Goal: Information Seeking & Learning: Learn about a topic

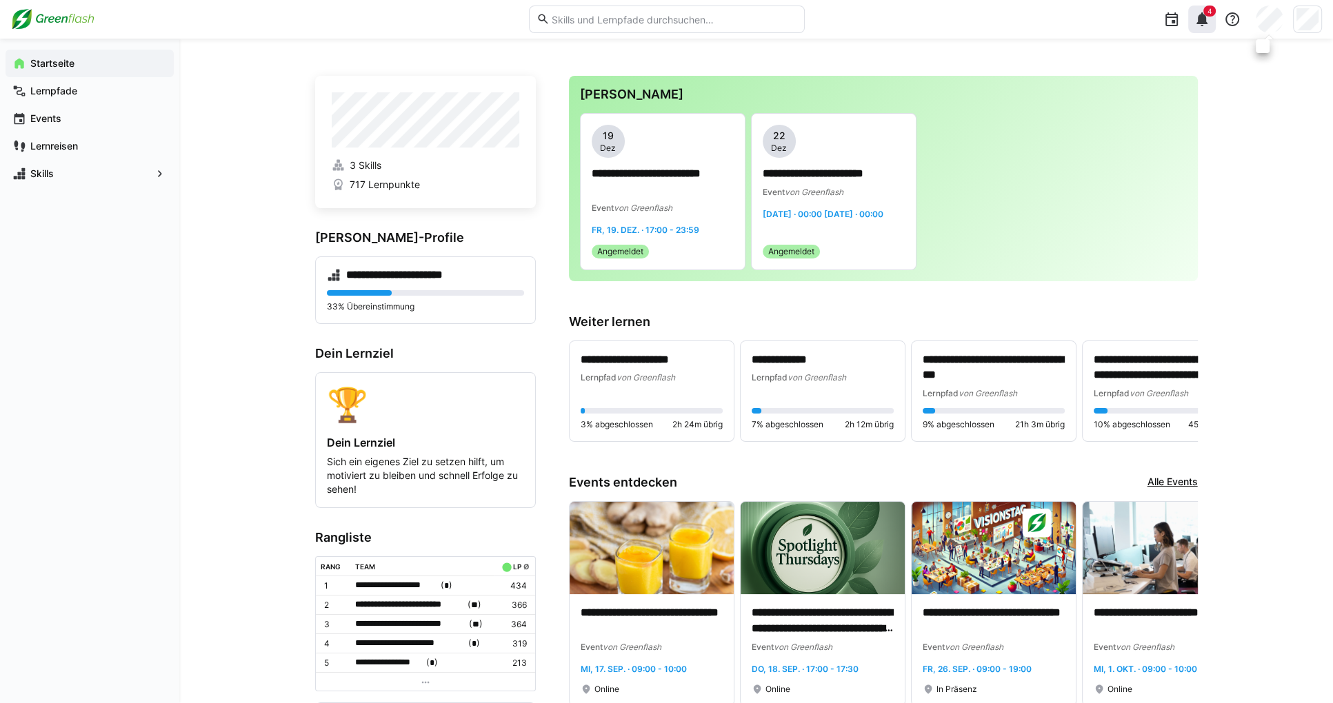
click at [966, 24] on eds-icon at bounding box center [1202, 19] width 17 height 17
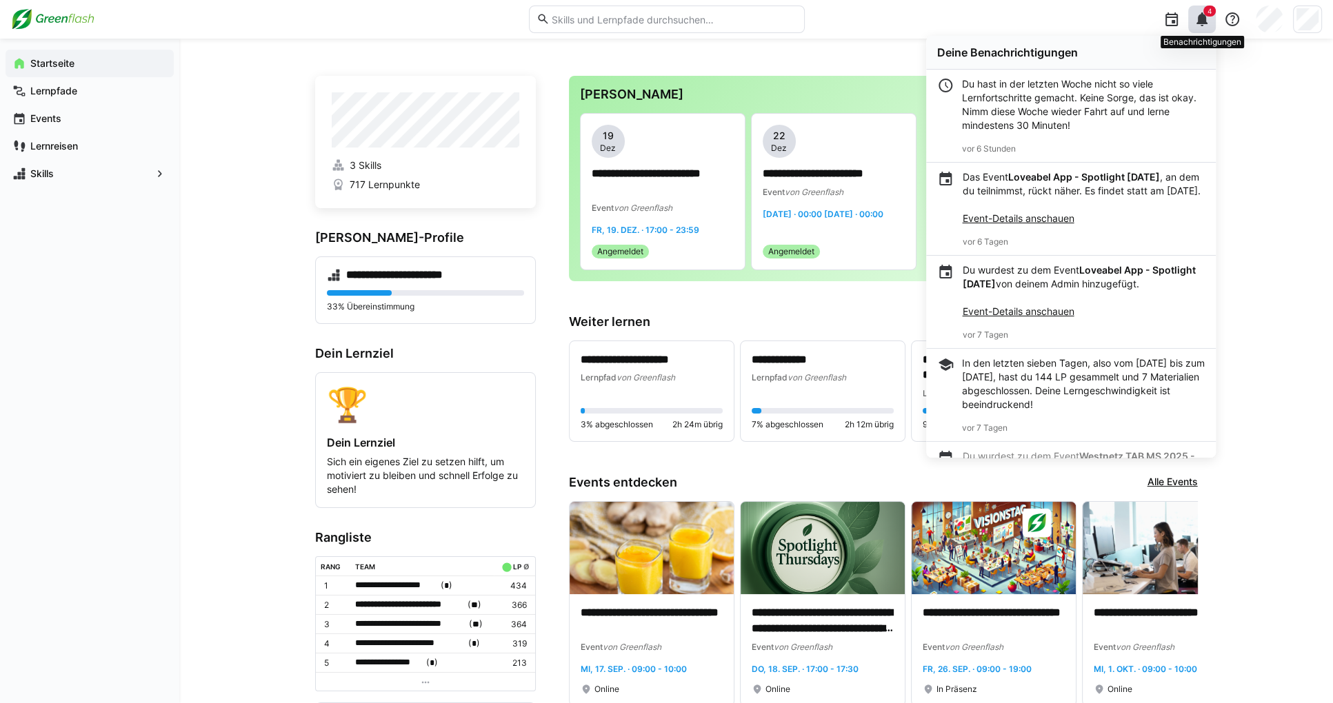
click at [966, 23] on eds-icon at bounding box center [1202, 19] width 17 height 17
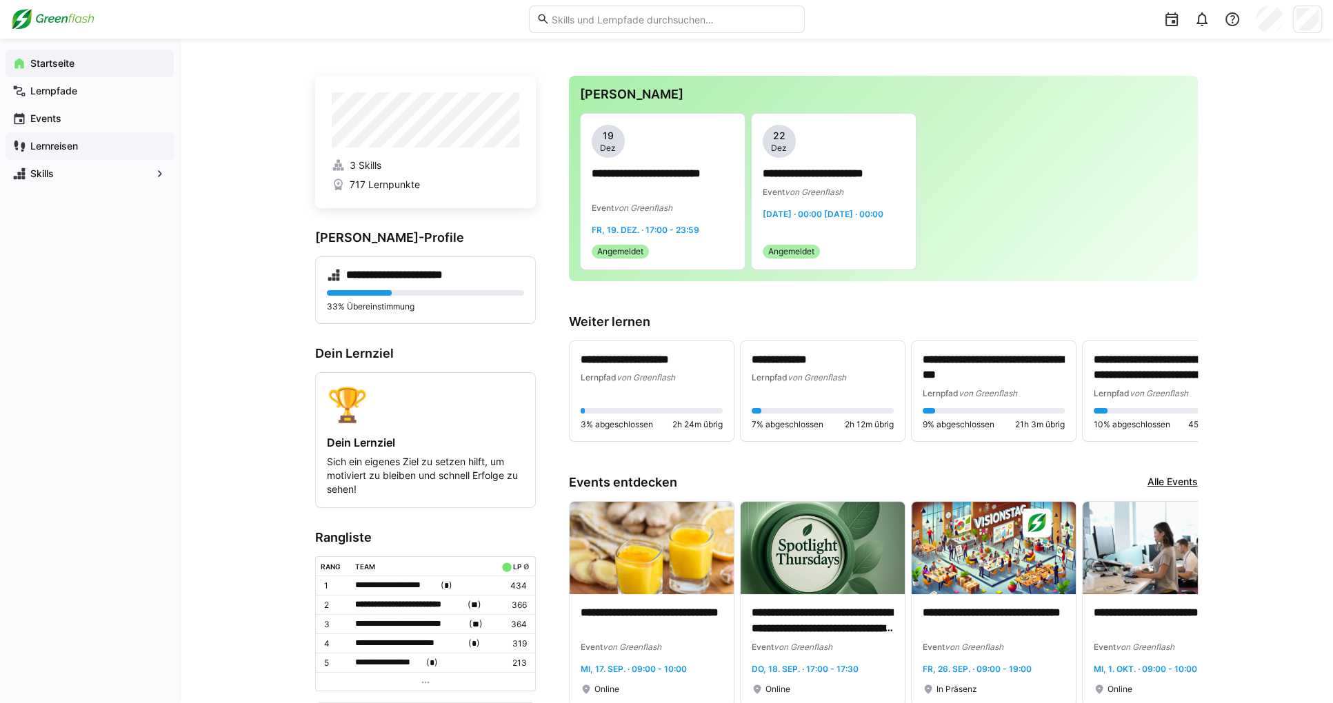
click at [0, 0] on app-navigation-label "Lernreisen" at bounding box center [0, 0] width 0 height 0
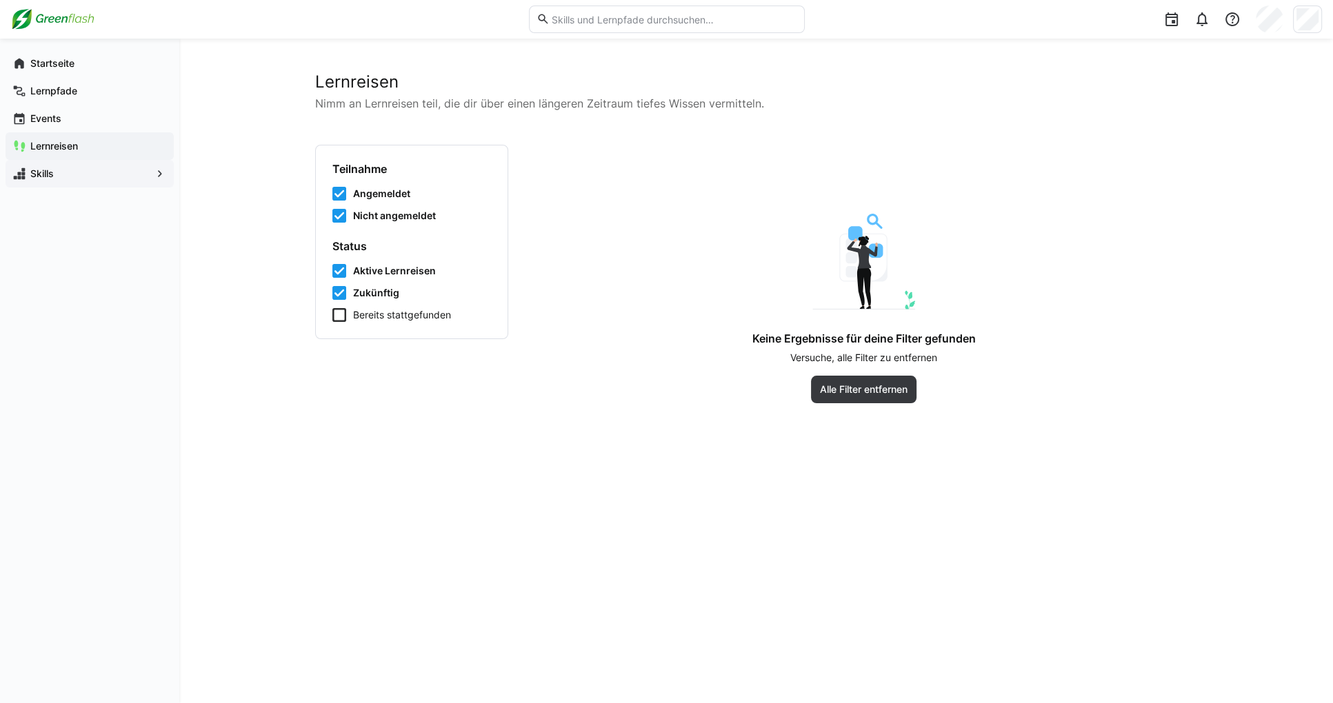
click at [62, 165] on div "Skills" at bounding box center [90, 174] width 168 height 28
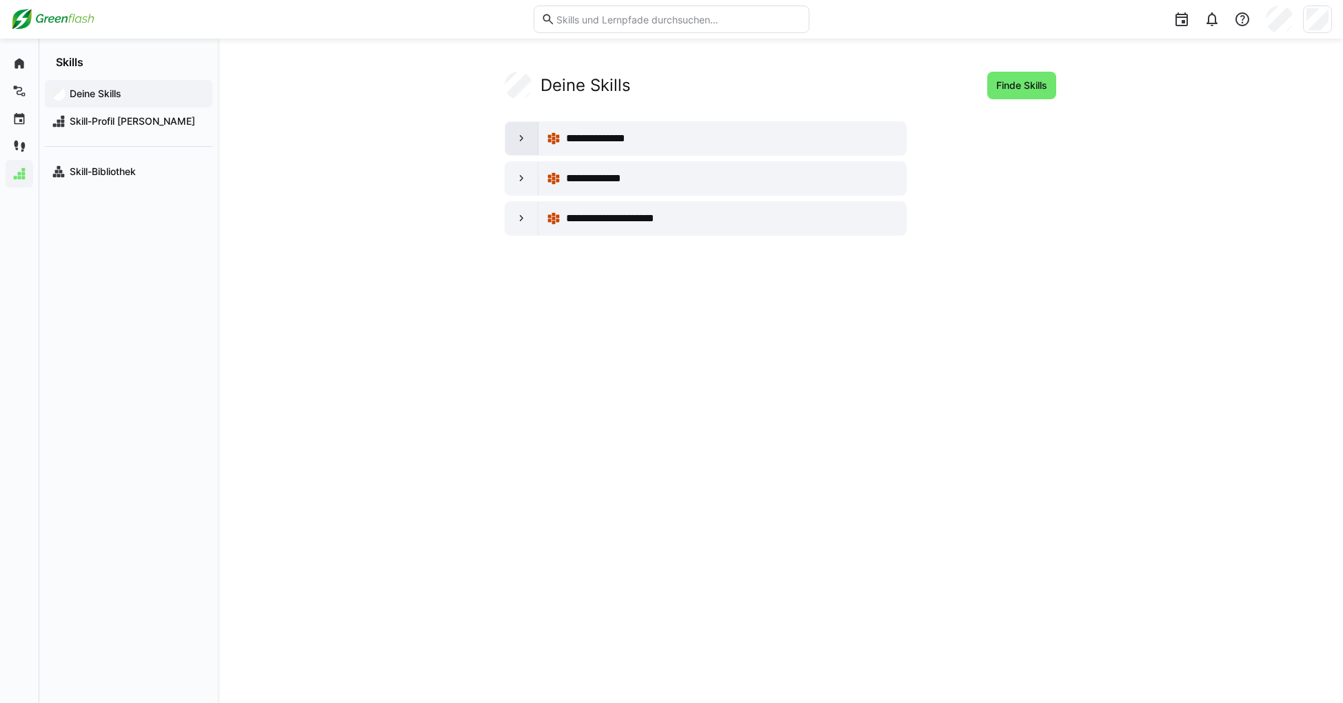
click at [525, 150] on div at bounding box center [521, 138] width 33 height 33
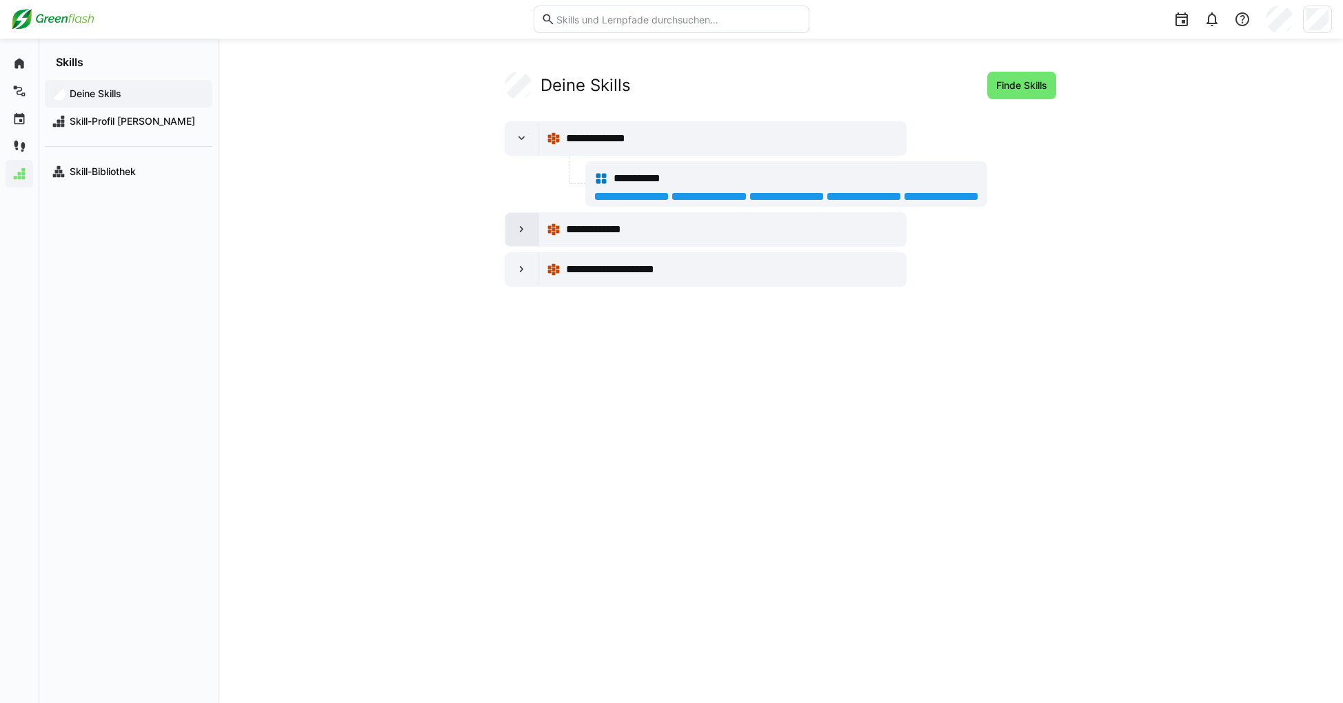
click at [524, 221] on div at bounding box center [521, 229] width 33 height 33
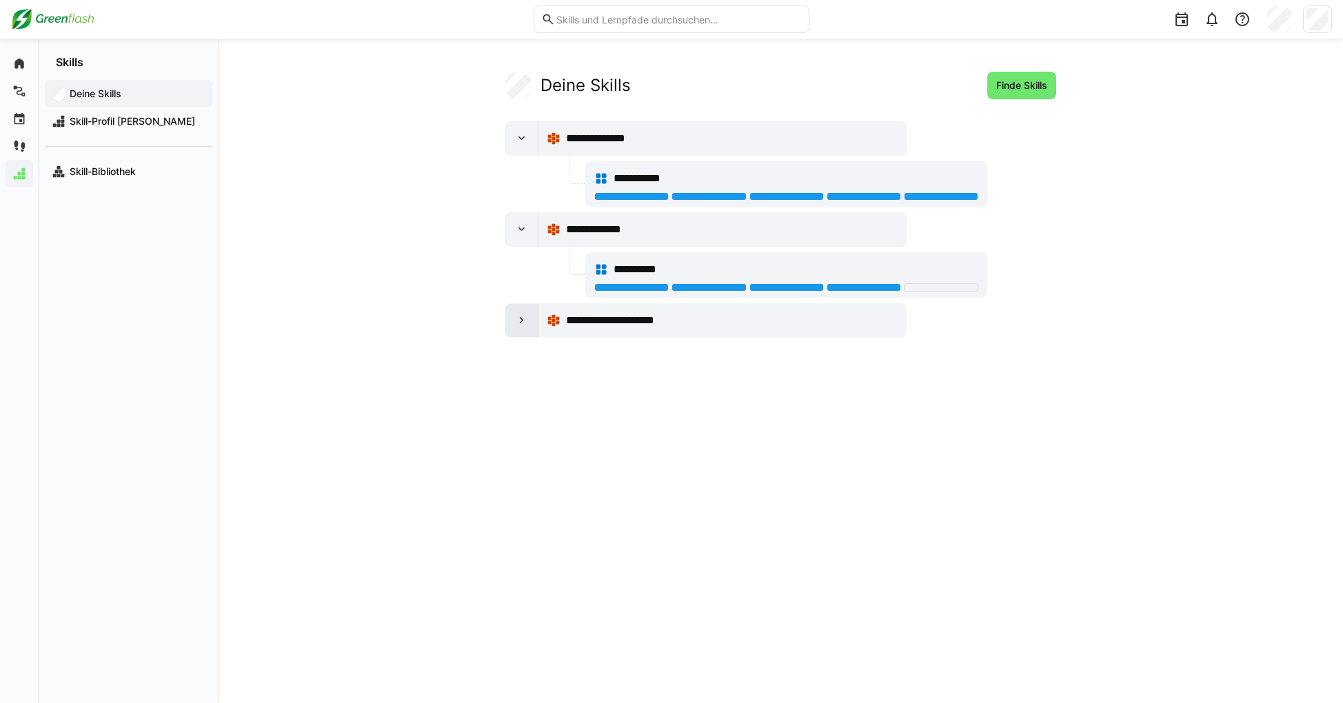
click at [525, 321] on eds-icon at bounding box center [522, 321] width 14 height 14
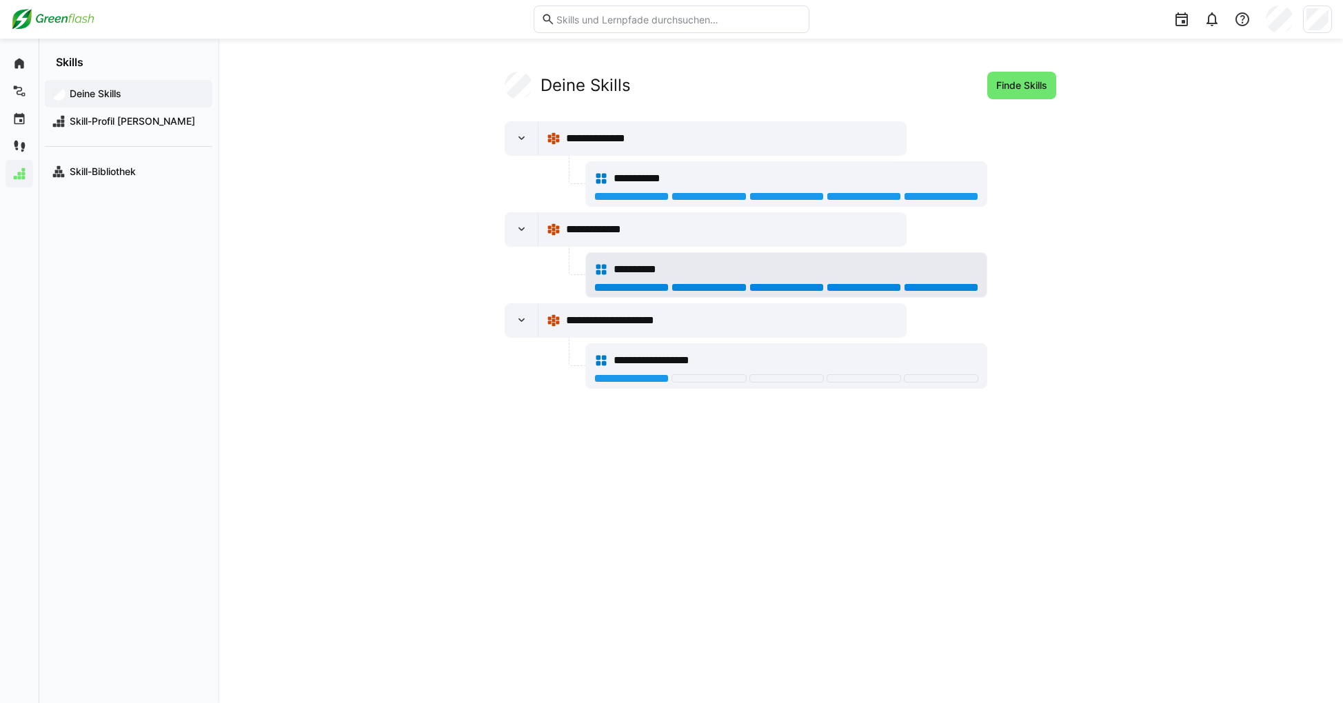
click at [941, 286] on div at bounding box center [941, 287] width 74 height 8
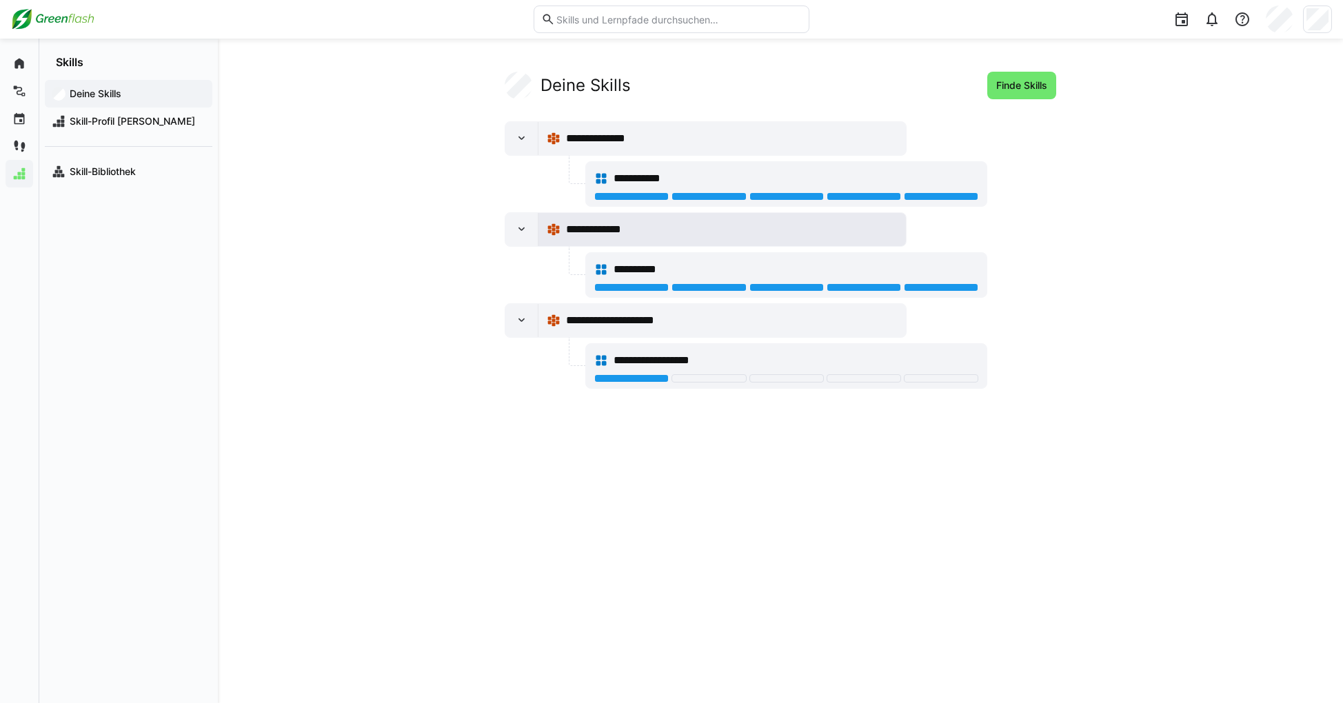
click at [614, 232] on span "**********" at bounding box center [603, 229] width 74 height 17
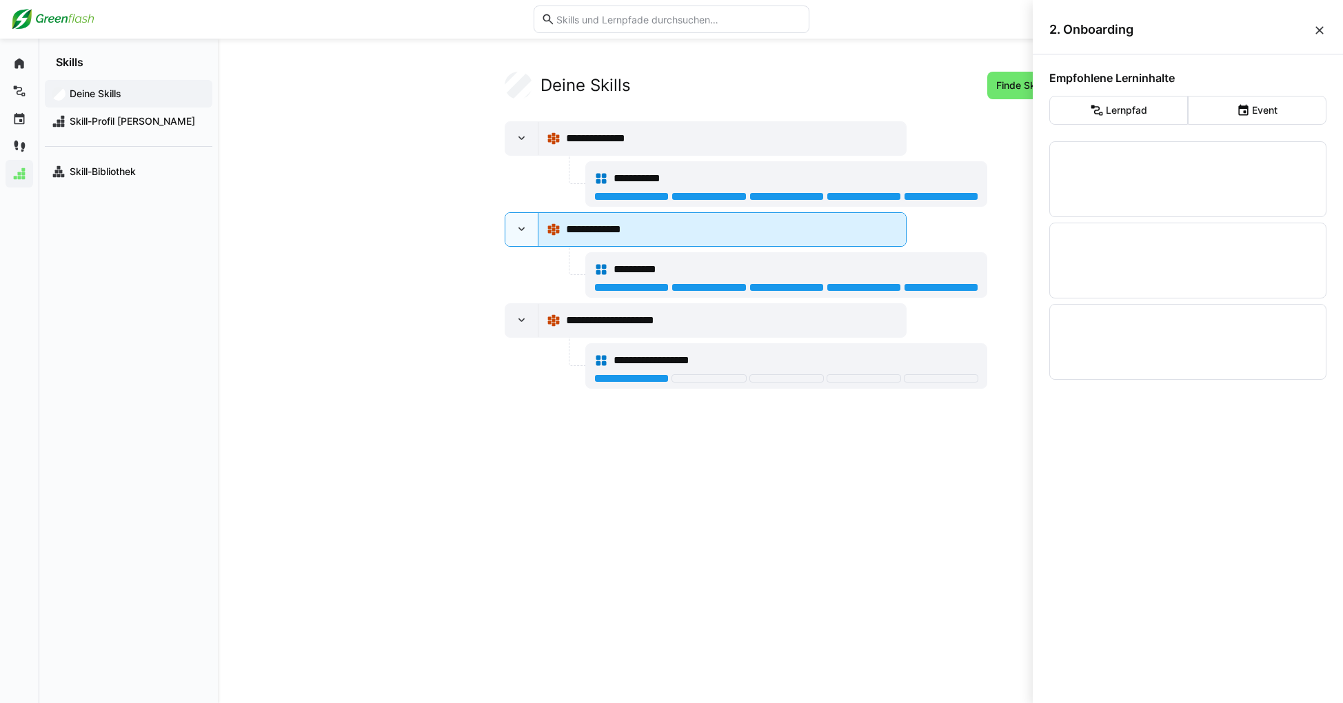
click at [712, 221] on div "**********" at bounding box center [732, 229] width 332 height 17
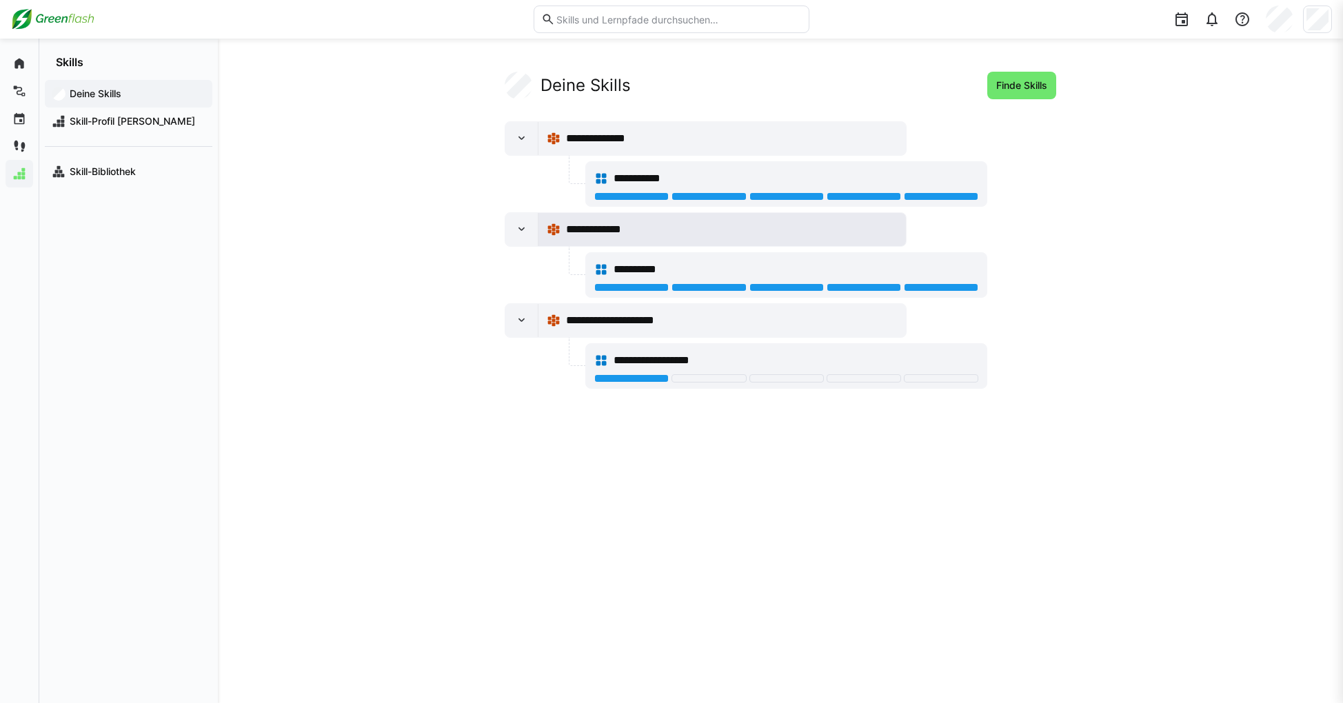
click at [712, 221] on div "**********" at bounding box center [732, 229] width 332 height 17
click at [778, 221] on div "**********" at bounding box center [732, 229] width 332 height 17
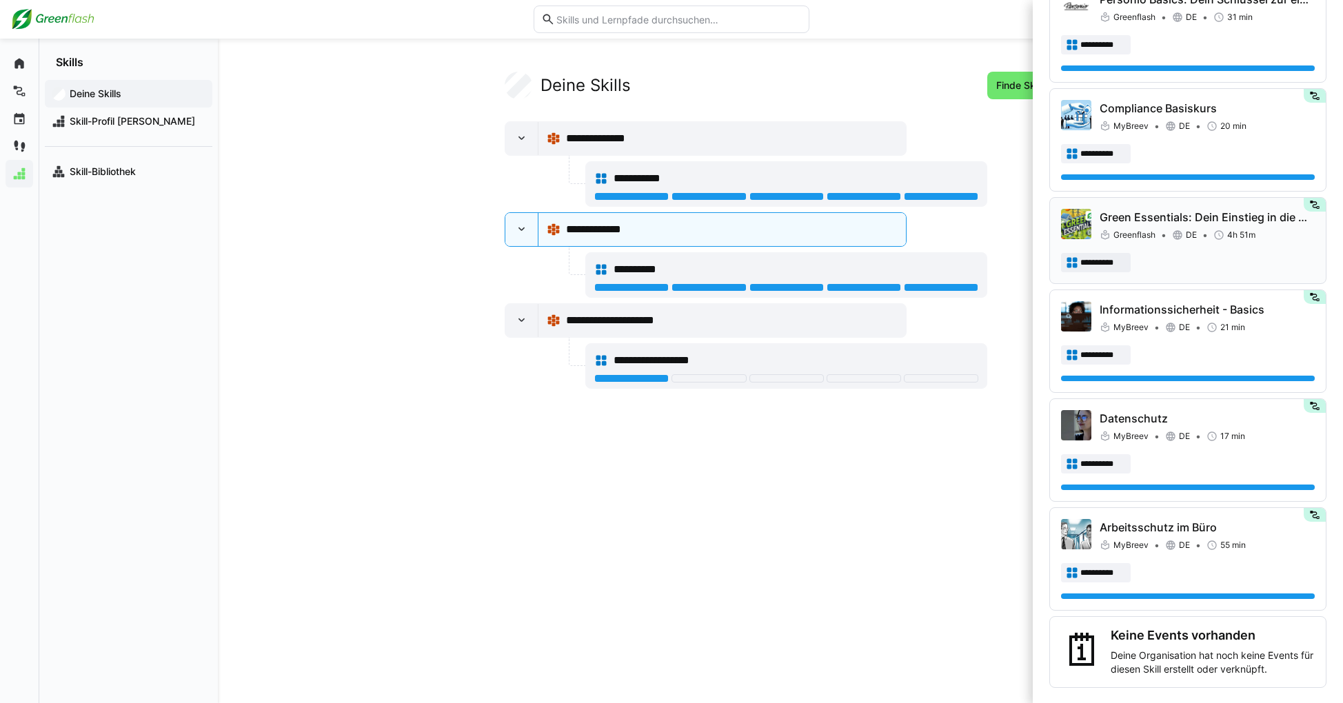
scroll to position [1036, 0]
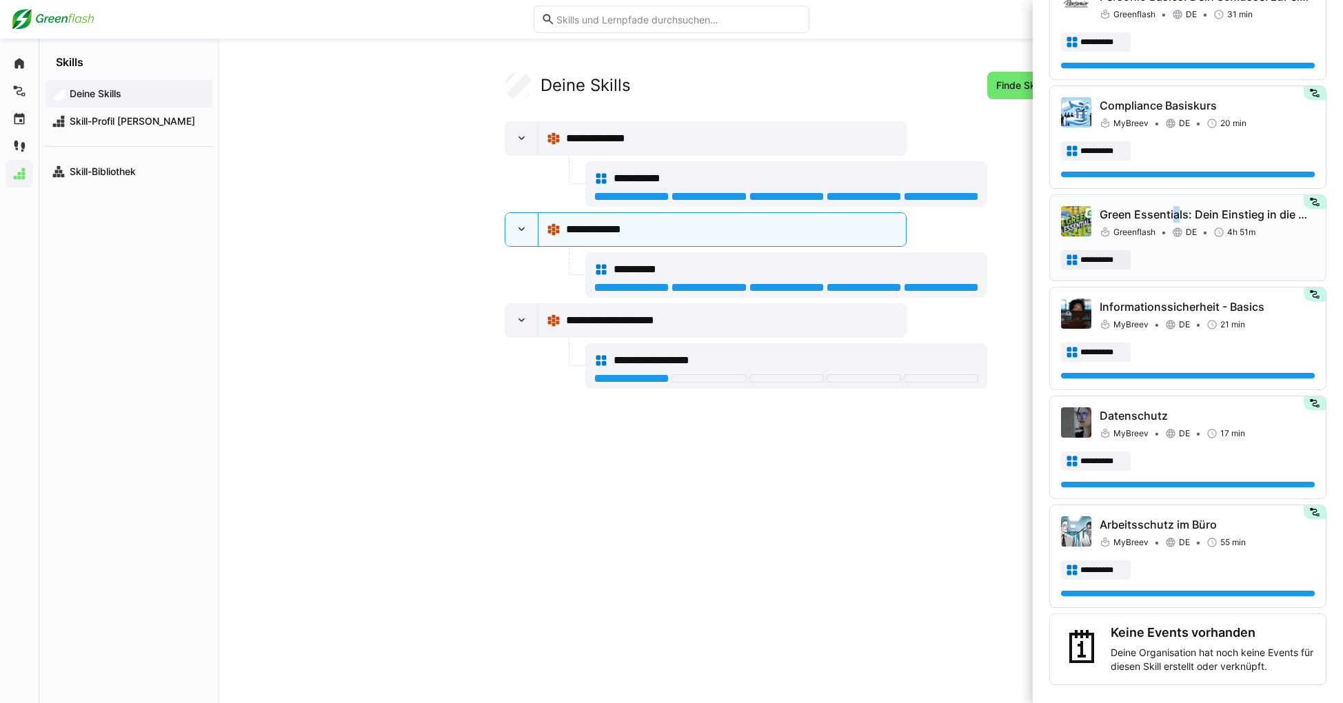
click at [966, 212] on p "Green Essentials: Dein Einstieg in die Welt der erneuerbaren Energien" at bounding box center [1207, 214] width 215 height 17
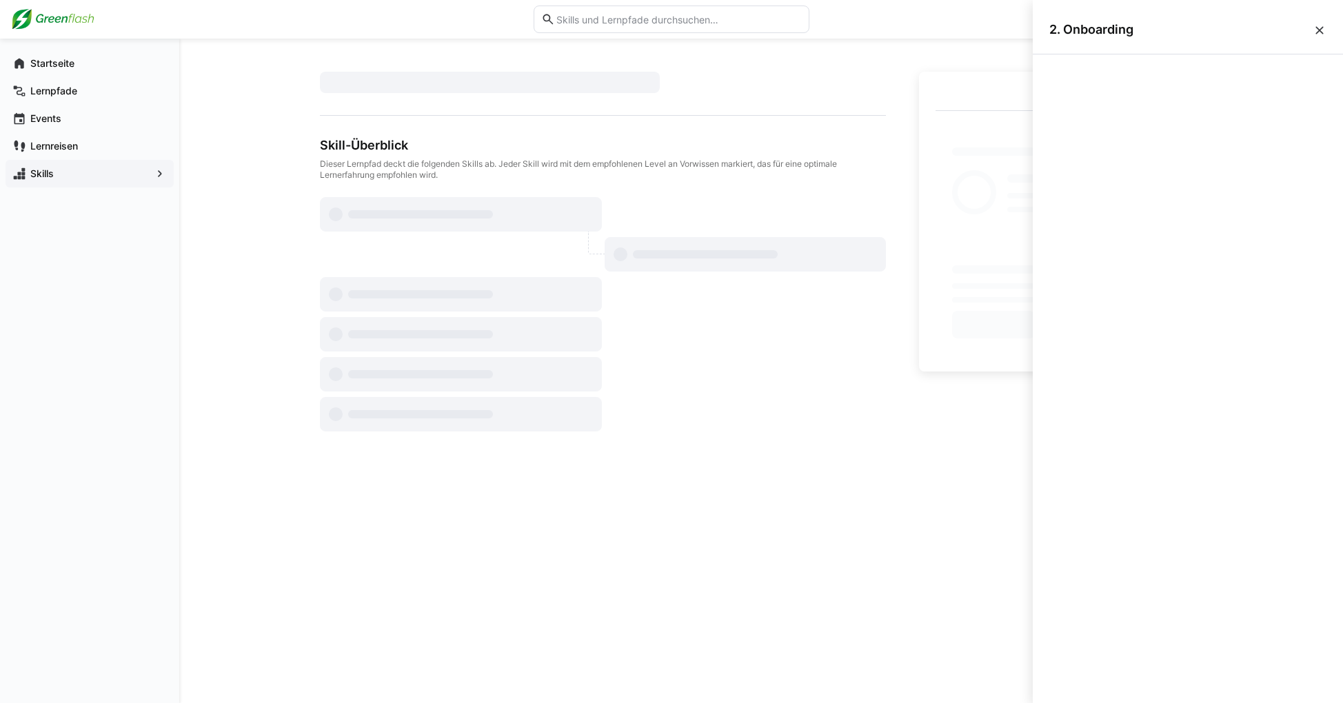
click at [966, 35] on div at bounding box center [1075, 19] width 513 height 39
click at [966, 32] on div at bounding box center [1317, 20] width 29 height 28
click at [70, 170] on span "Skills" at bounding box center [89, 174] width 123 height 14
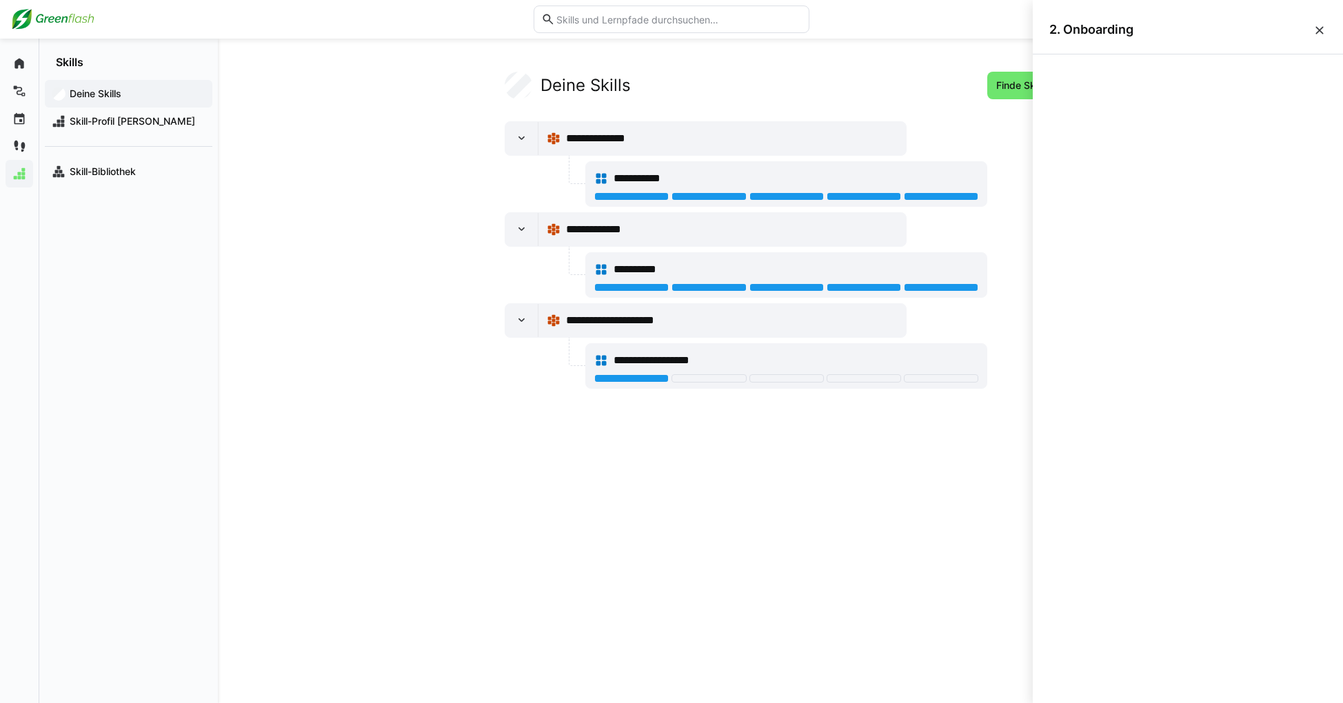
click at [644, 230] on div "**********" at bounding box center [732, 229] width 332 height 17
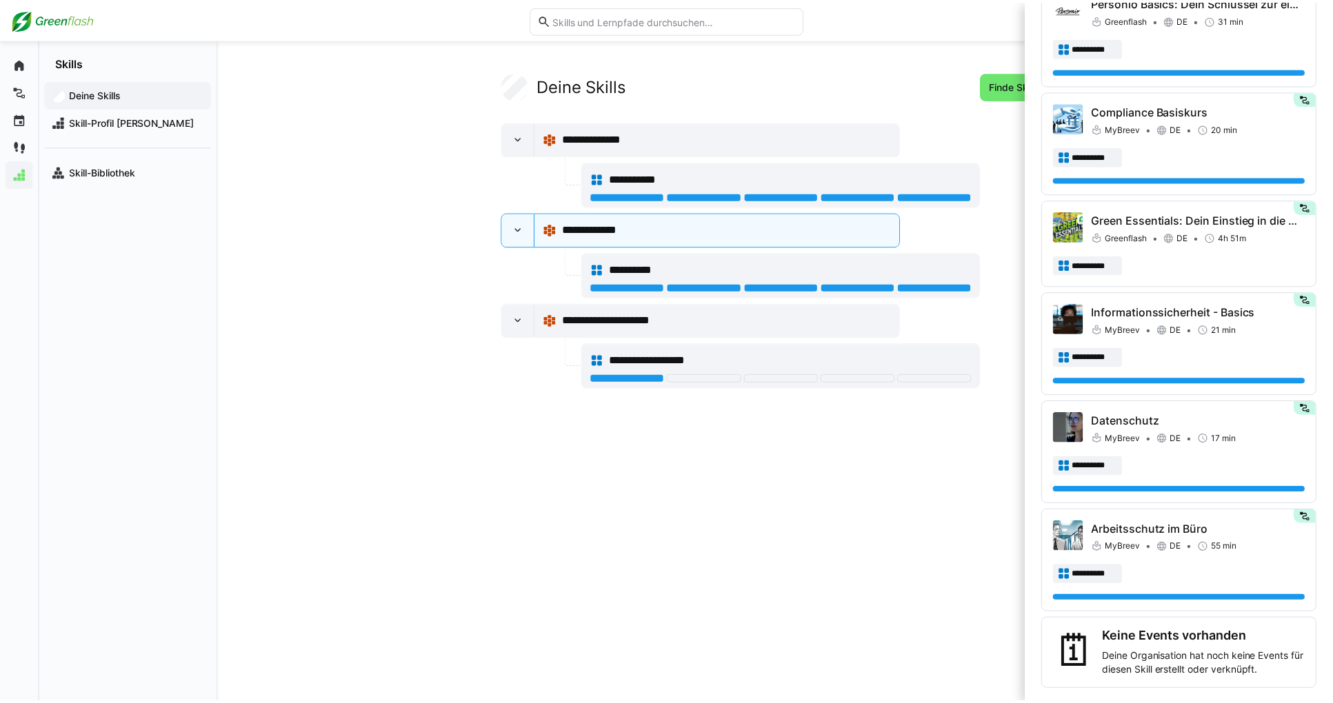
scroll to position [1036, 0]
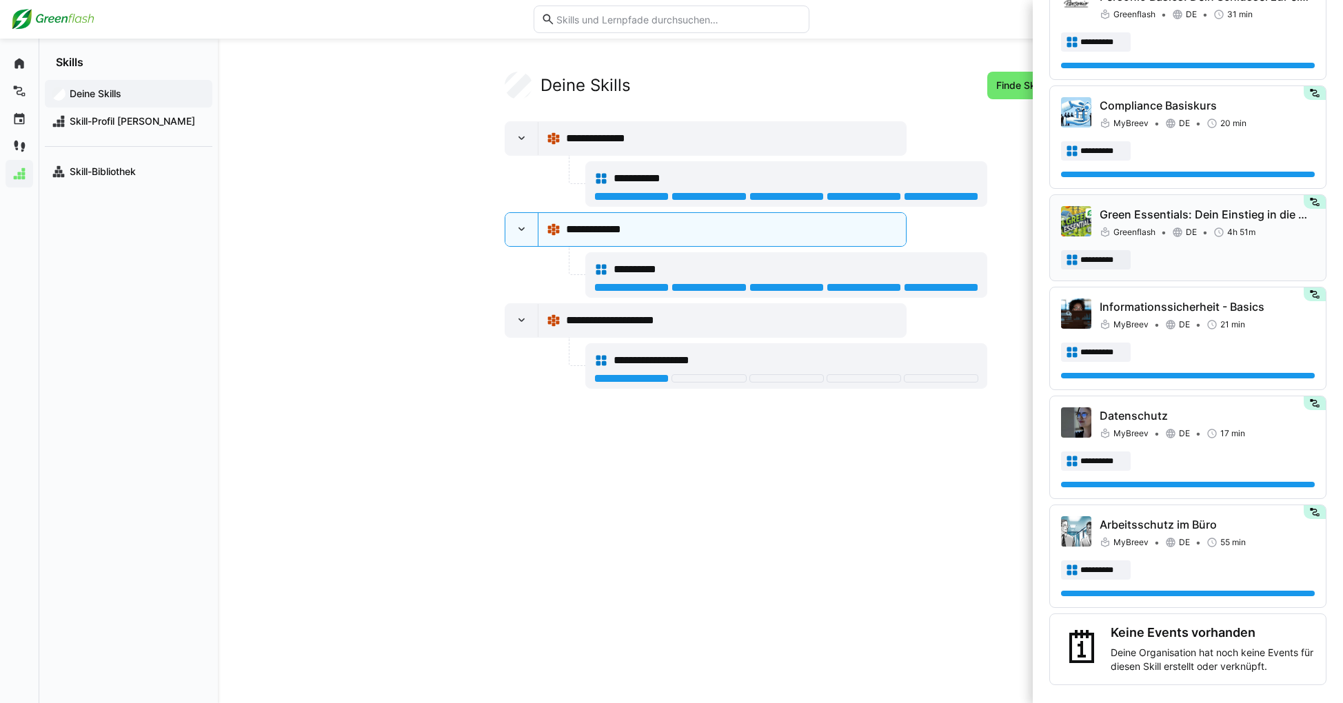
click at [966, 210] on p "Green Essentials: Dein Einstieg in die Welt der erneuerbaren Energien" at bounding box center [1207, 214] width 215 height 17
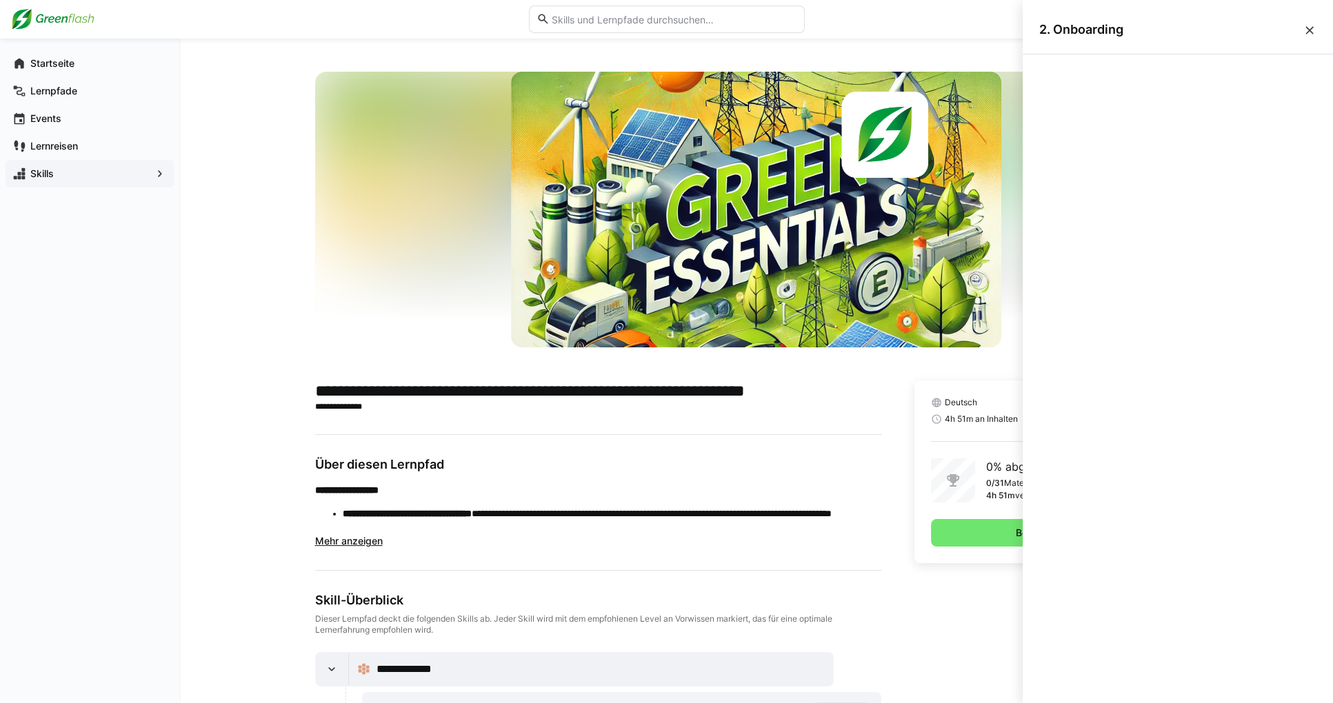
click at [752, 417] on main "**********" at bounding box center [598, 554] width 566 height 346
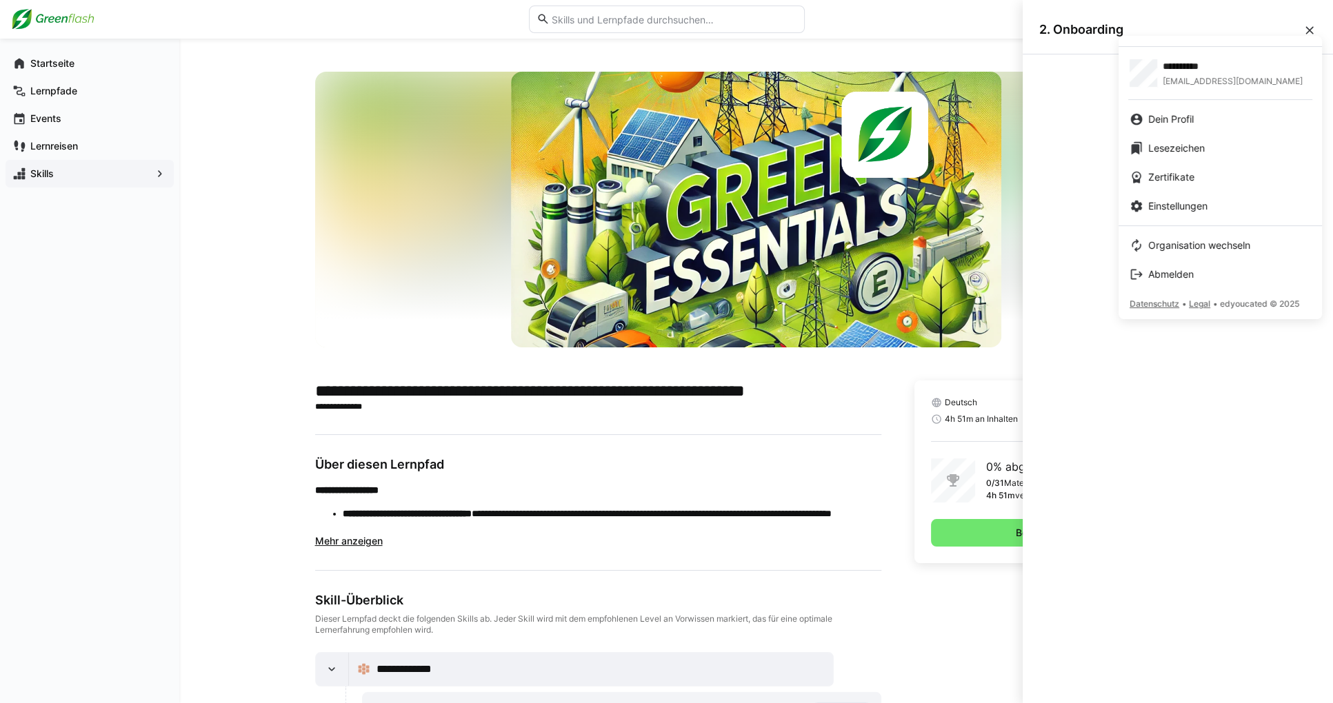
click at [750, 408] on div at bounding box center [666, 351] width 1333 height 703
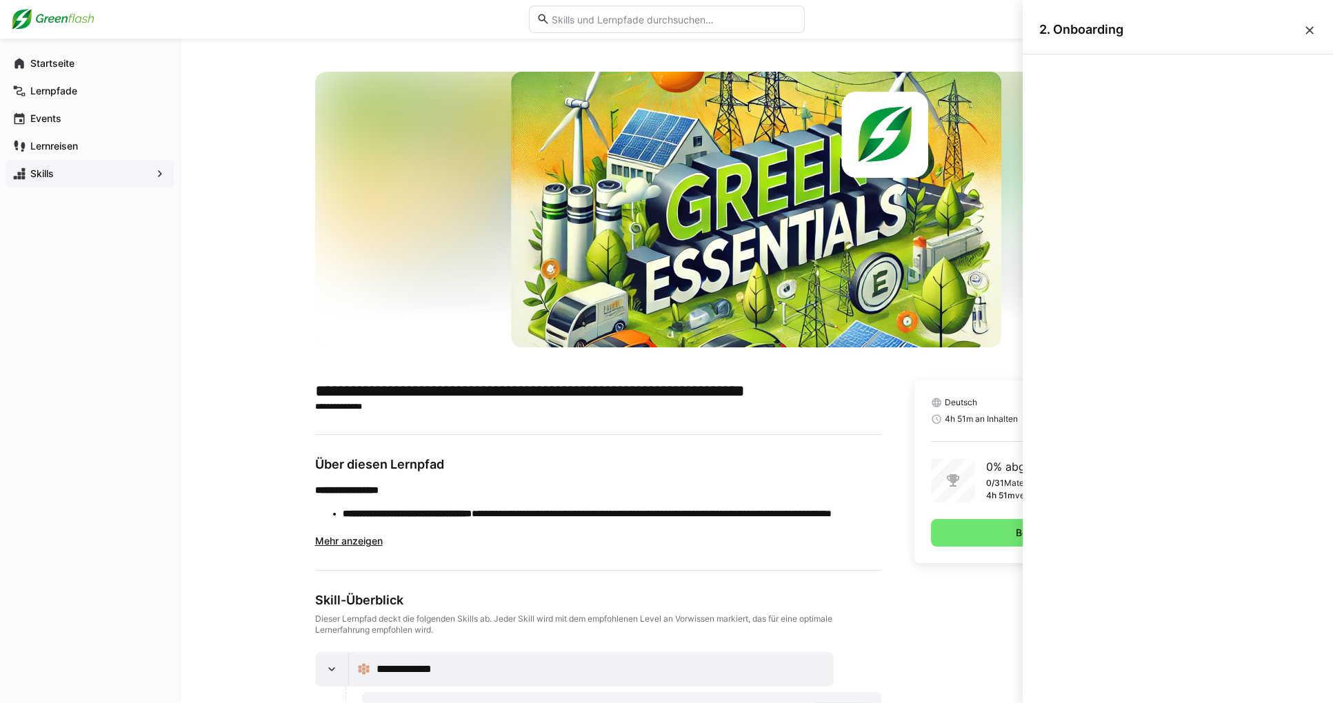
scroll to position [55, 0]
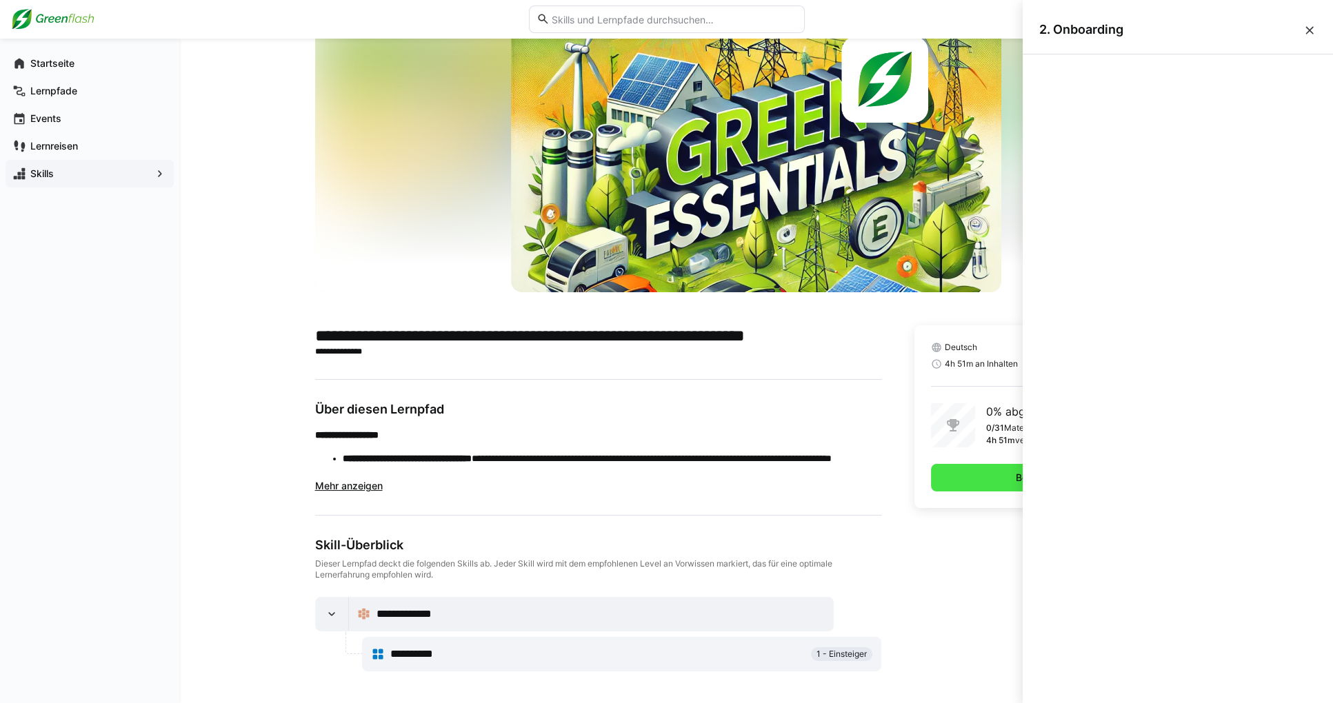
click at [966, 470] on span "Beginne Lernpfad" at bounding box center [1056, 478] width 250 height 28
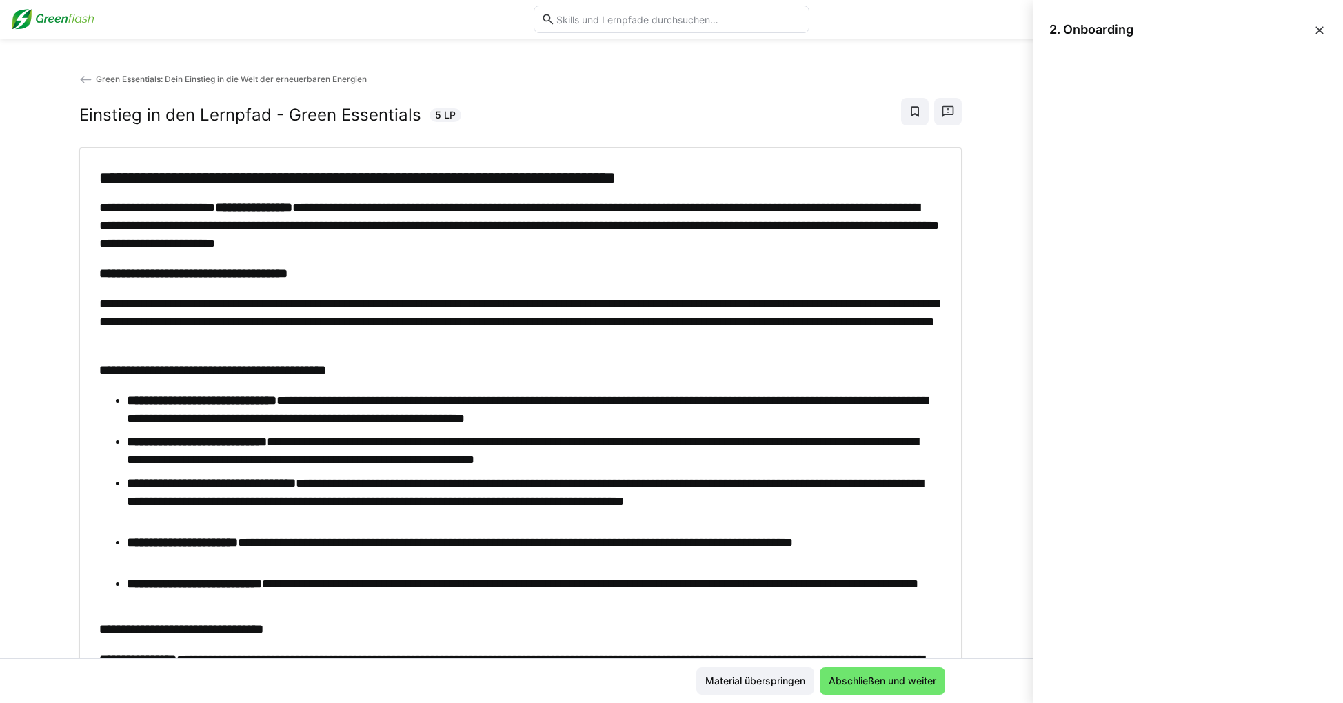
scroll to position [22, 0]
click at [966, 32] on div at bounding box center [1317, 20] width 29 height 28
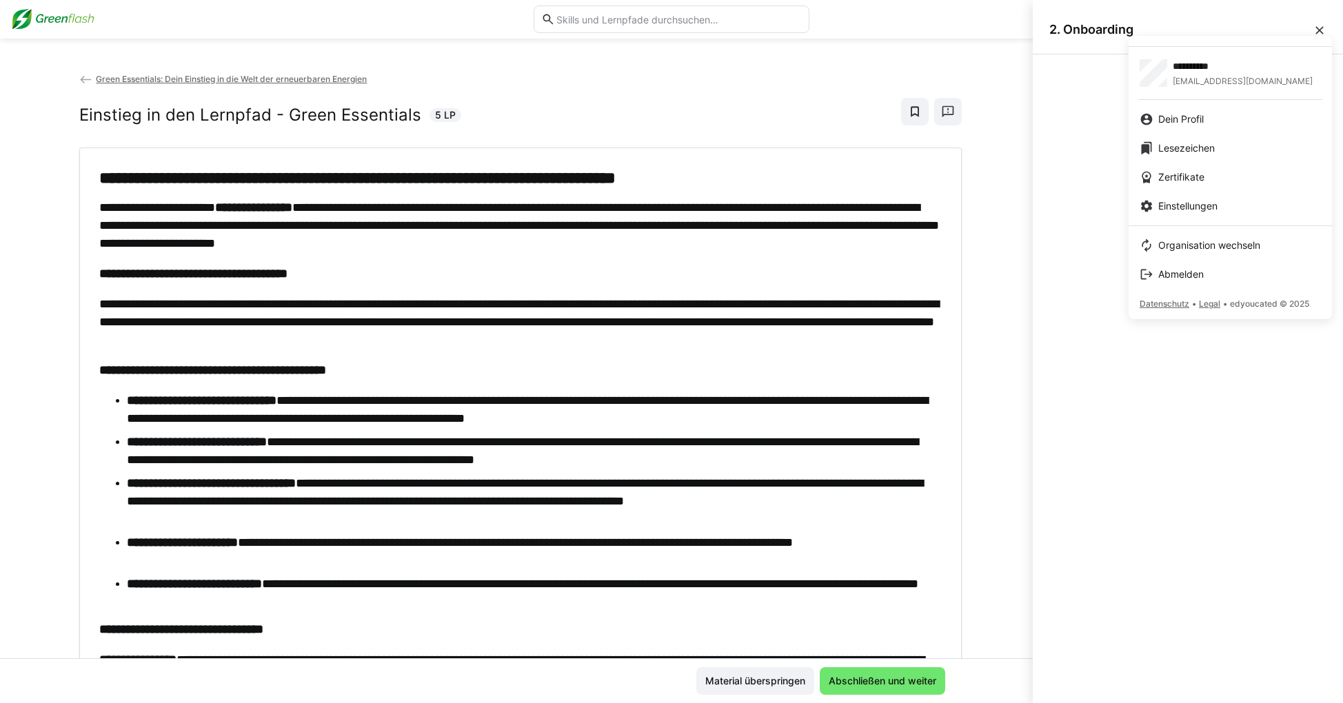
click at [966, 29] on div at bounding box center [671, 351] width 1343 height 703
click at [795, 74] on div at bounding box center [671, 351] width 1343 height 703
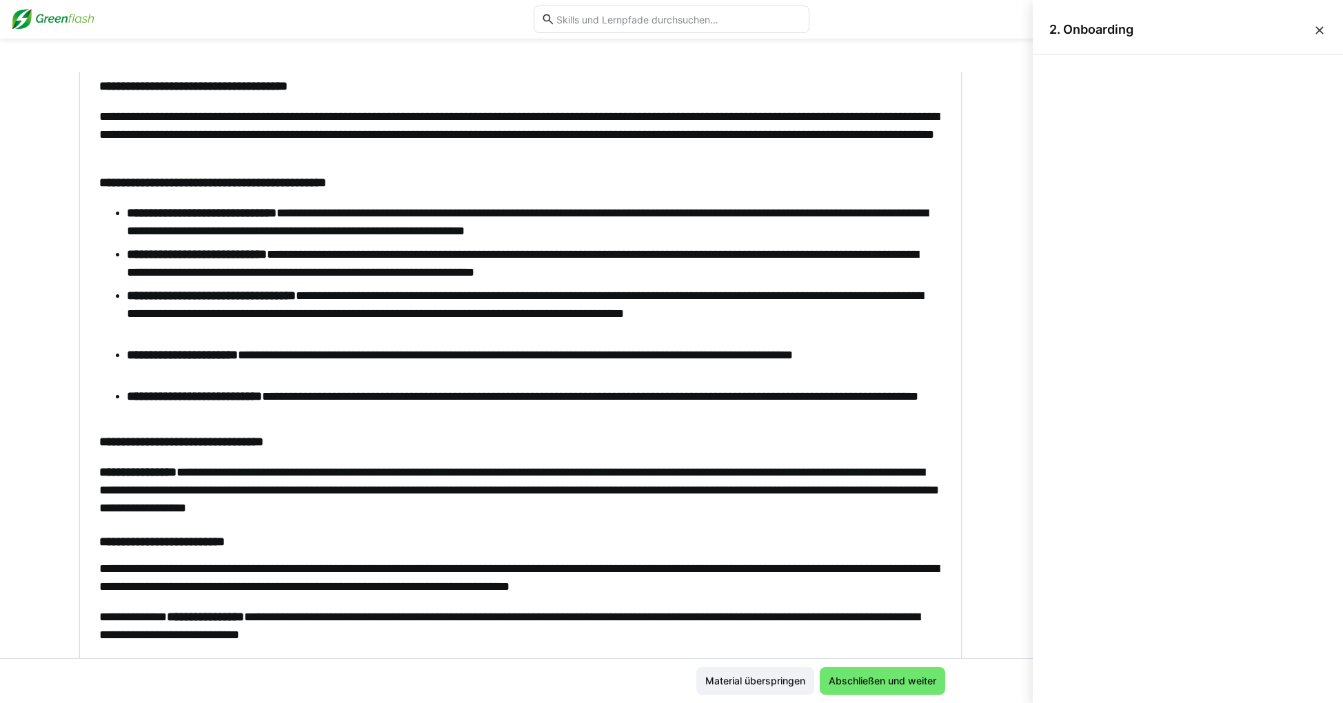
scroll to position [236, 0]
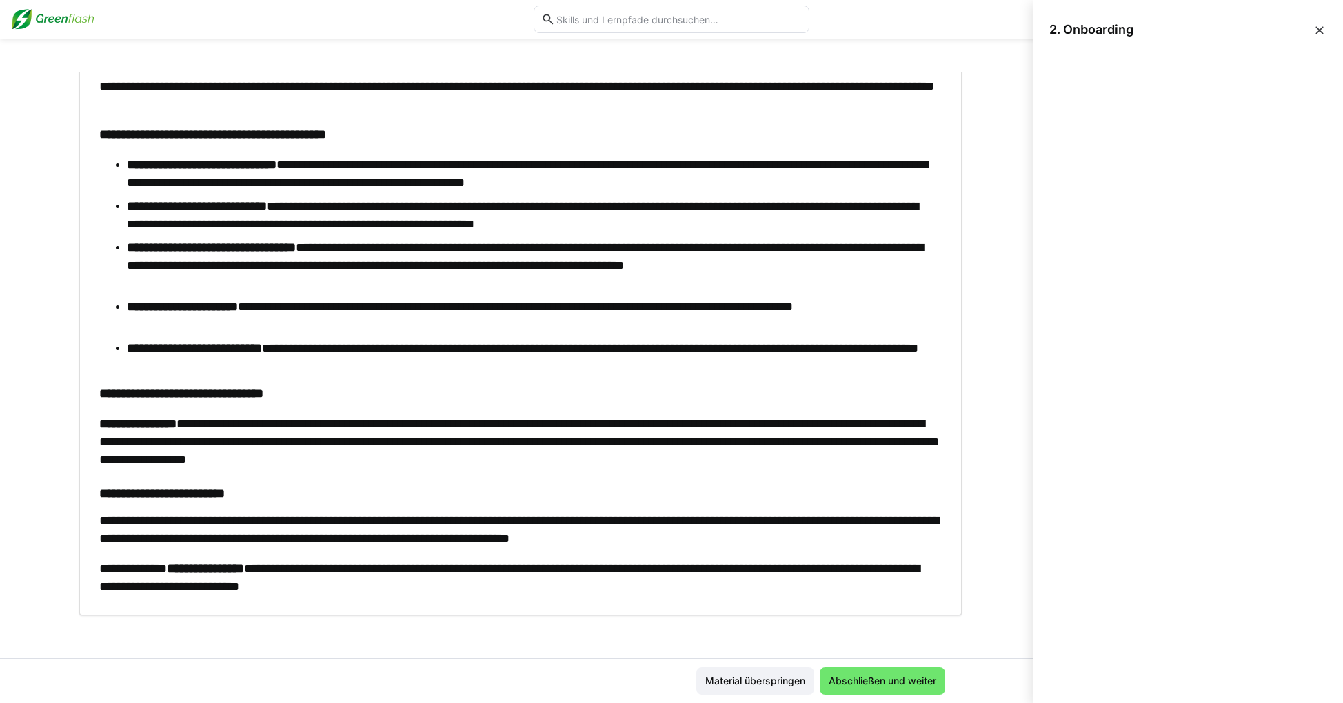
click at [949, 686] on div "Material überspringen Abschließen und weiter" at bounding box center [520, 681] width 883 height 28
click at [934, 686] on span "Abschließen und weiter" at bounding box center [883, 681] width 112 height 14
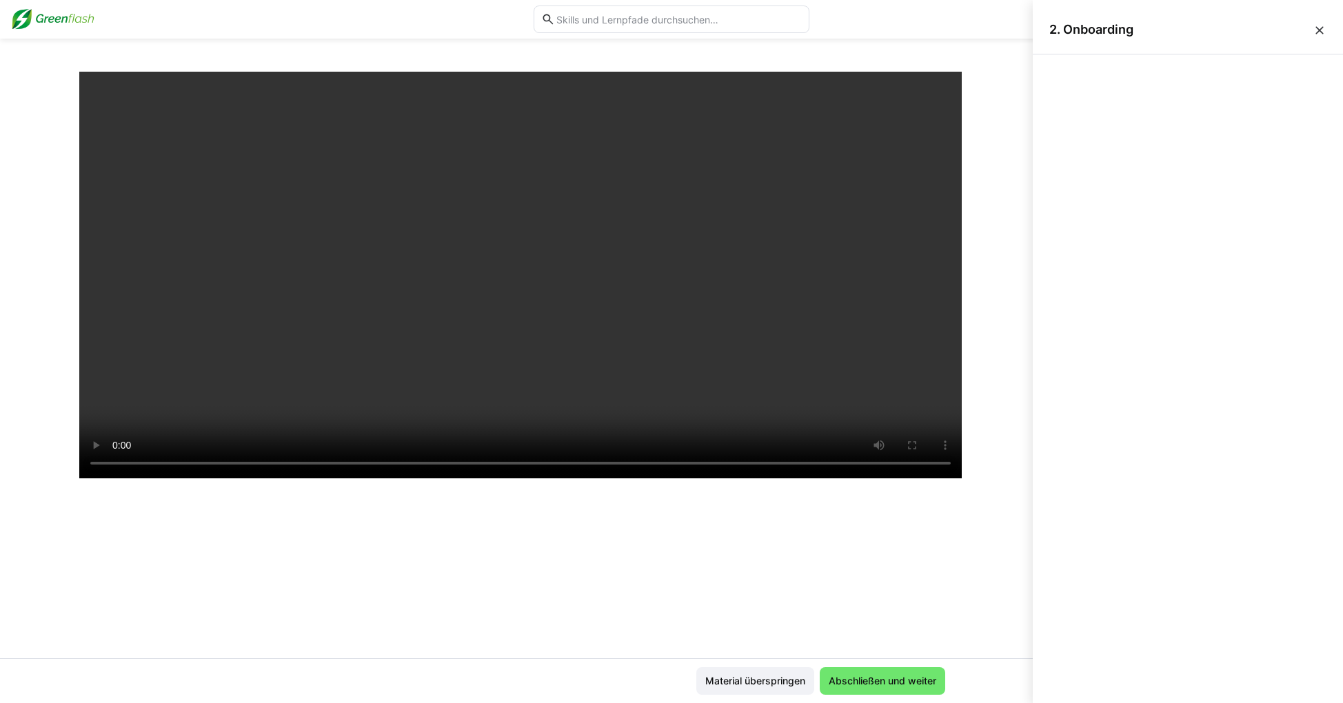
scroll to position [166, 0]
click at [610, 555] on div at bounding box center [520, 332] width 883 height 703
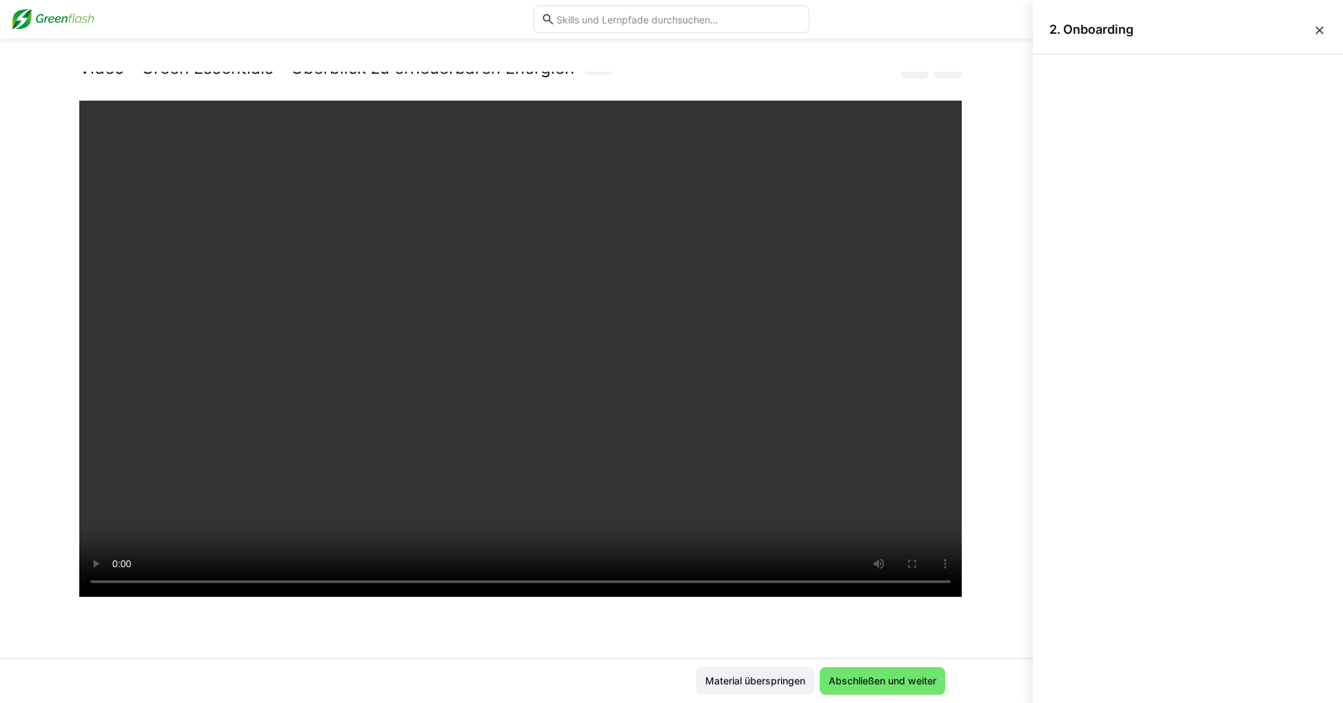
scroll to position [0, 0]
